Goal: Task Accomplishment & Management: Use online tool/utility

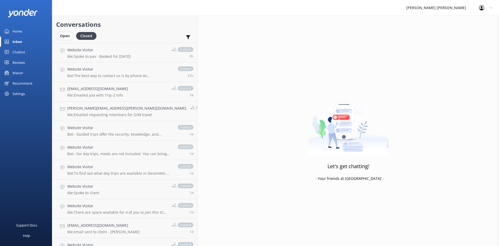
click at [64, 35] on div "Open" at bounding box center [64, 36] width 17 height 8
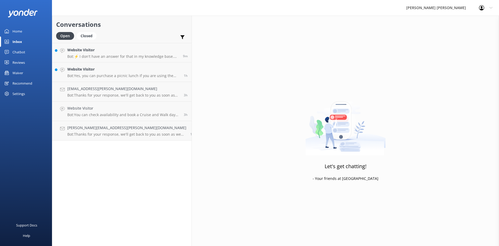
click at [23, 72] on div "Waiver" at bounding box center [17, 73] width 11 height 10
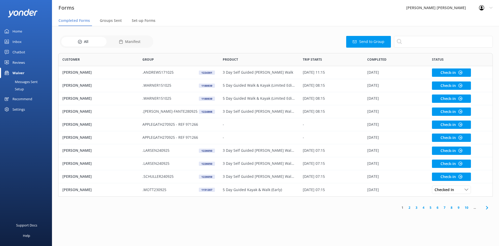
scroll to position [139, 431]
click at [118, 21] on span "Groups Sent" at bounding box center [111, 20] width 22 height 5
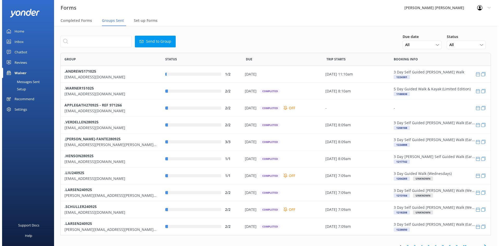
scroll to position [178, 427]
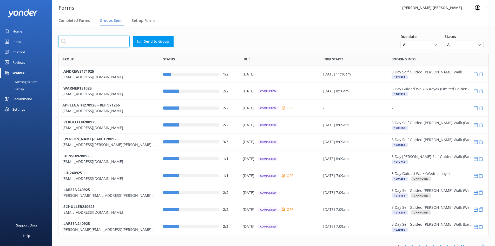
click at [116, 44] on input "text" at bounding box center [93, 42] width 71 height 12
paste input "[PERSON_NAME][EMAIL_ADDRESS][PERSON_NAME][DOMAIN_NAME]"
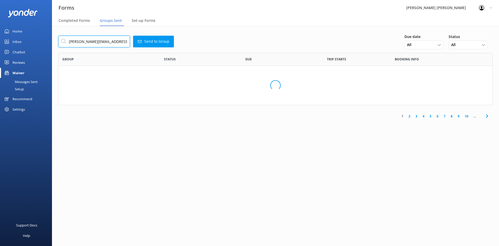
scroll to position [4, 4]
type input "[PERSON_NAME][EMAIL_ADDRESS][PERSON_NAME][DOMAIN_NAME]"
click at [167, 42] on button "Send to Group" at bounding box center [153, 42] width 41 height 12
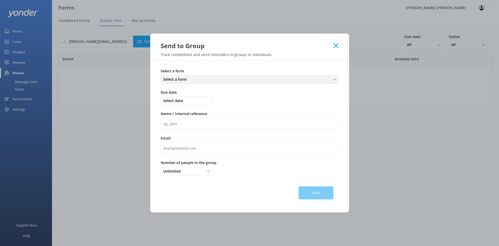
click at [191, 80] on div "Select a form" at bounding box center [249, 79] width 175 height 6
click at [191, 92] on div "Medical and Assurance Form" at bounding box center [184, 90] width 43 height 5
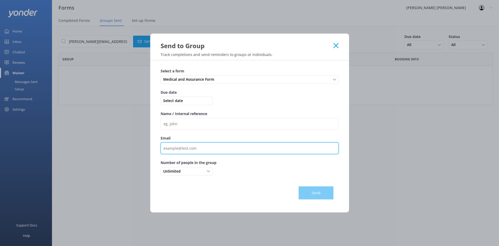
click at [192, 143] on input "Email" at bounding box center [250, 148] width 178 height 12
paste input "[PERSON_NAME][EMAIL_ADDRESS][PERSON_NAME][DOMAIN_NAME]"
type input "[PERSON_NAME][EMAIL_ADDRESS][PERSON_NAME][DOMAIN_NAME]"
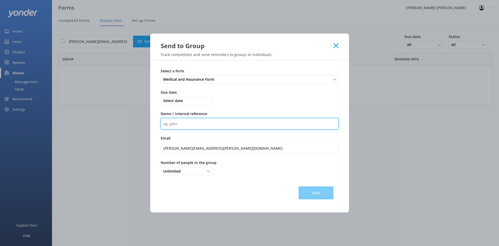
click at [205, 122] on input "Name / Internal reference" at bounding box center [250, 124] width 178 height 12
paste input ".GRAINER280925"
type input ".GRAINER280925"
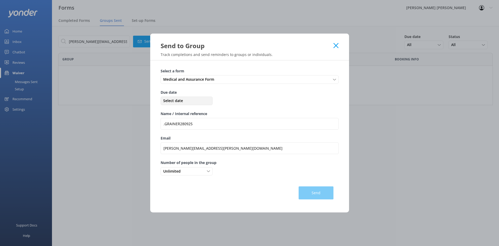
click at [195, 102] on span "Select date" at bounding box center [186, 101] width 49 height 6
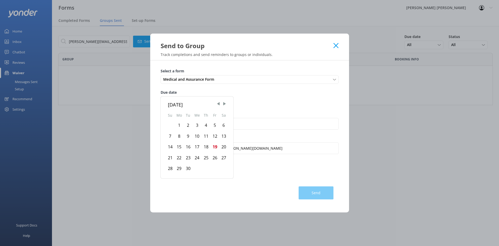
click at [196, 157] on div "24" at bounding box center [197, 157] width 9 height 11
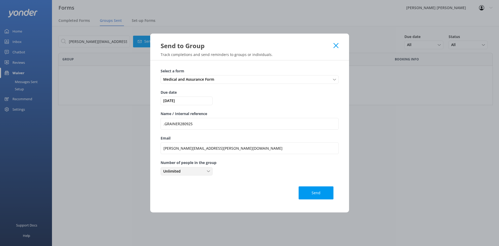
click at [194, 174] on div "Unlimited" at bounding box center [186, 171] width 49 height 6
click at [176, 200] on link "2" at bounding box center [186, 203] width 51 height 10
click at [308, 194] on button "Send" at bounding box center [316, 192] width 35 height 13
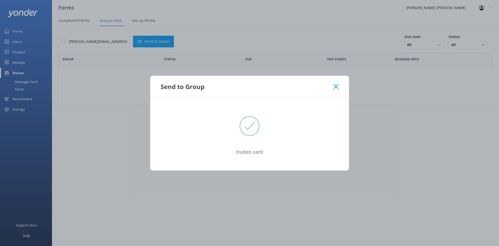
click at [336, 88] on icon at bounding box center [335, 86] width 5 height 5
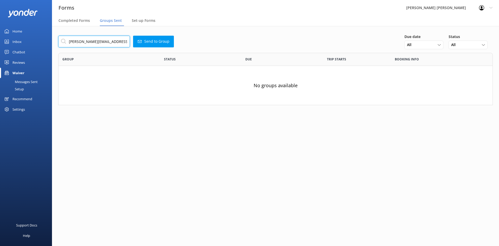
click at [117, 40] on input "[PERSON_NAME][EMAIL_ADDRESS][PERSON_NAME][DOMAIN_NAME]" at bounding box center [94, 42] width 72 height 12
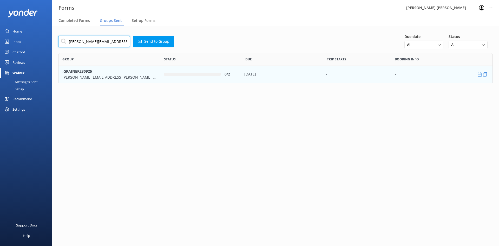
type input "[PERSON_NAME][EMAIL_ADDRESS][PERSON_NAME][DOMAIN_NAME]"
click at [128, 73] on p ".GRAINER280925" at bounding box center [109, 71] width 94 height 6
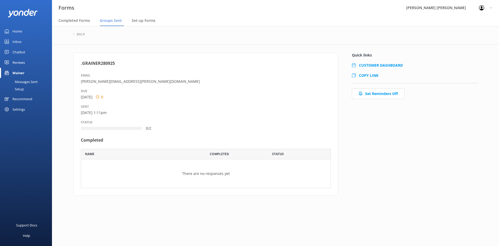
scroll to position [35, 246]
click at [373, 76] on span "COPY LINK" at bounding box center [368, 75] width 19 height 5
click at [77, 34] on h6 "back" at bounding box center [81, 34] width 8 height 3
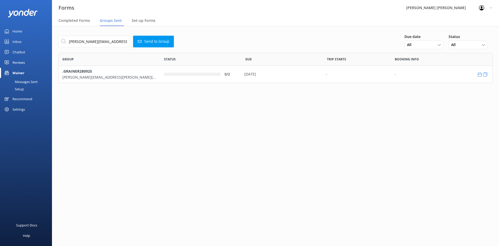
scroll to position [26, 431]
drag, startPoint x: 114, startPoint y: 41, endPoint x: -37, endPoint y: 25, distance: 151.1
click at [0, 25] on html "Forms [PERSON_NAME] [PERSON_NAME] Profile Settings Logout Completed Forms Group…" at bounding box center [249, 123] width 499 height 246
click at [196, 14] on div "Forms [PERSON_NAME] [PERSON_NAME] Profile Settings Logout" at bounding box center [249, 8] width 499 height 16
